Goal: Information Seeking & Learning: Compare options

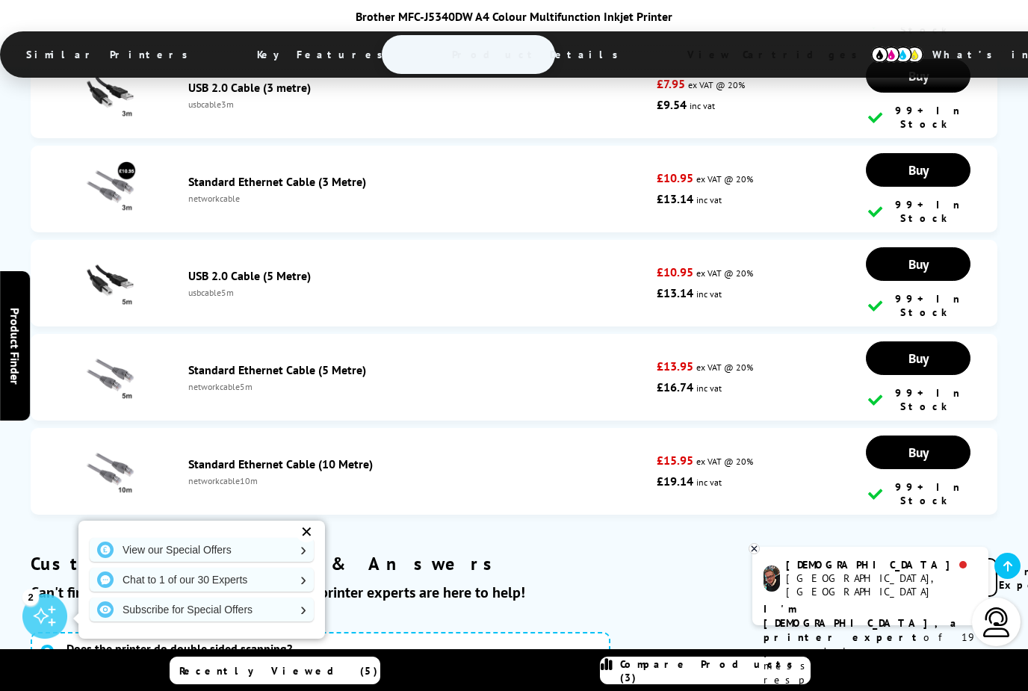
scroll to position [7178, 0]
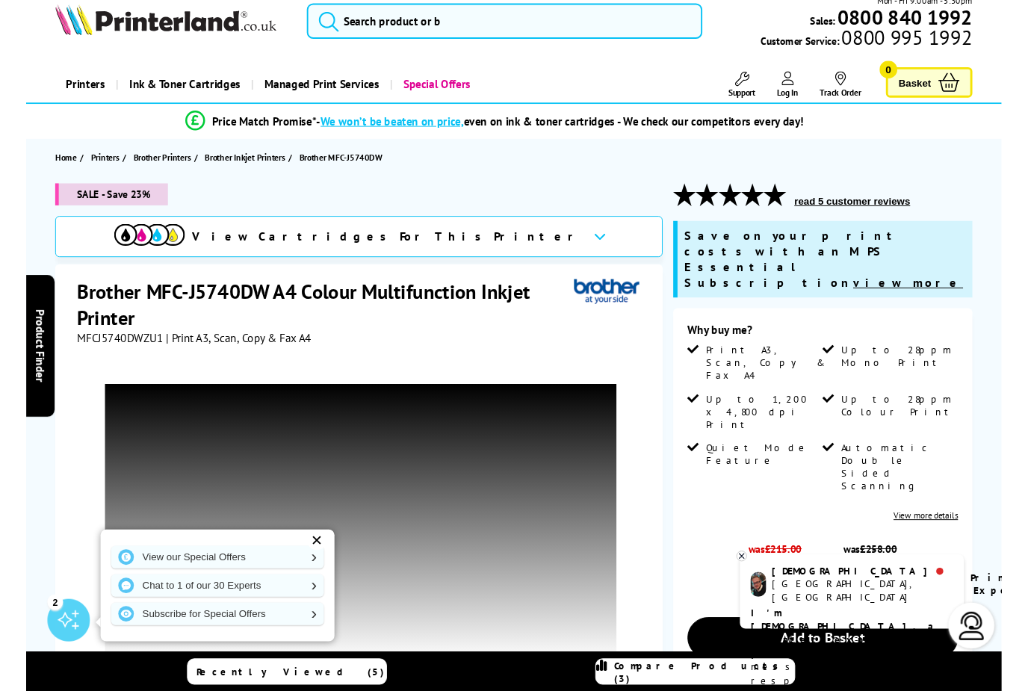
scroll to position [362, 0]
